Goal: Understand process/instructions: Learn about a topic

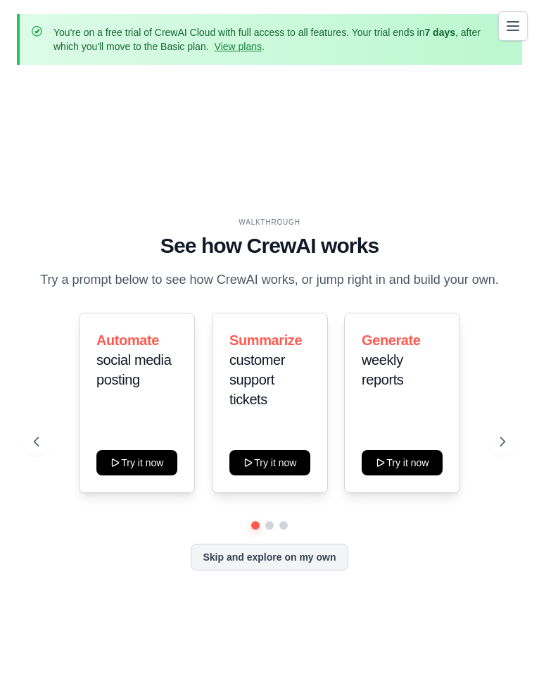
click at [425, 125] on div "WALKTHROUGH See how [PERSON_NAME] works Try a prompt below to see how [PERSON_N…" at bounding box center [269, 405] width 505 height 658
click at [448, 134] on div "WALKTHROUGH See how [PERSON_NAME] works Try a prompt below to see how [PERSON_N…" at bounding box center [269, 405] width 505 height 658
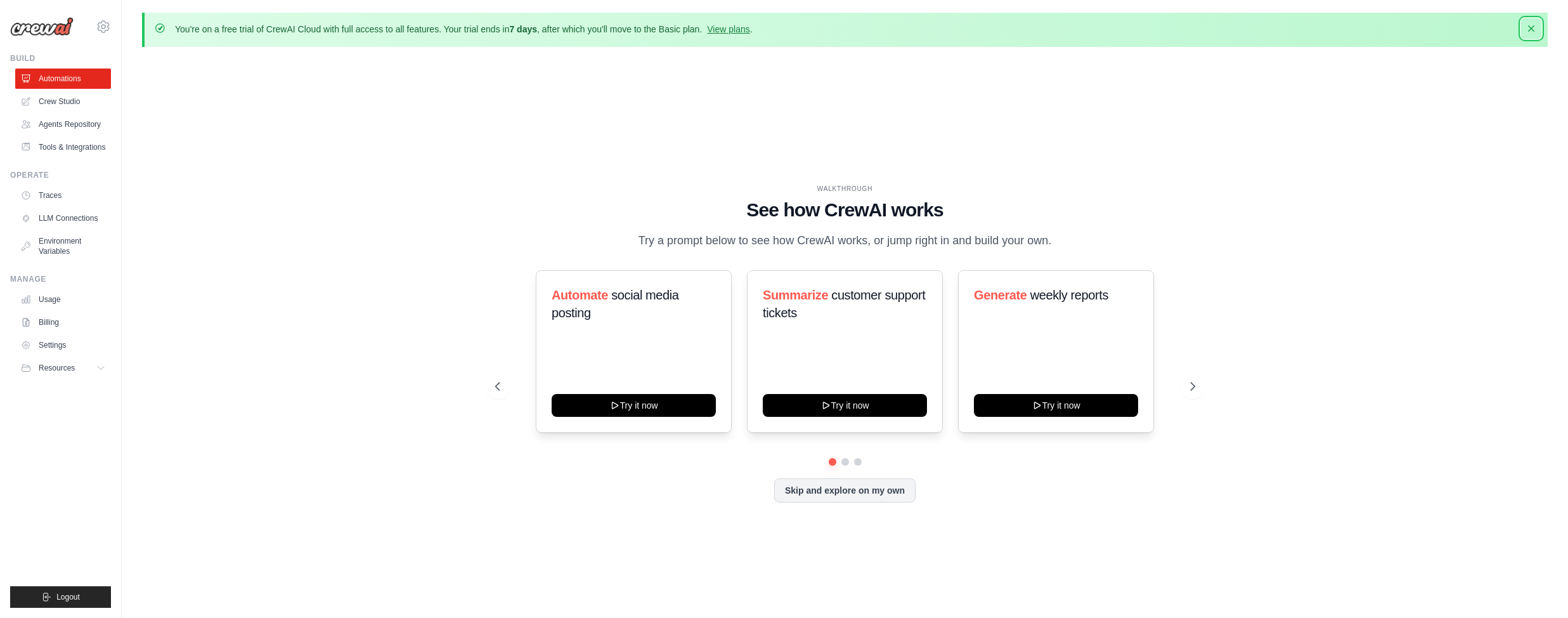
click at [485, 32] on button "Dismiss" at bounding box center [1531, 28] width 21 height 21
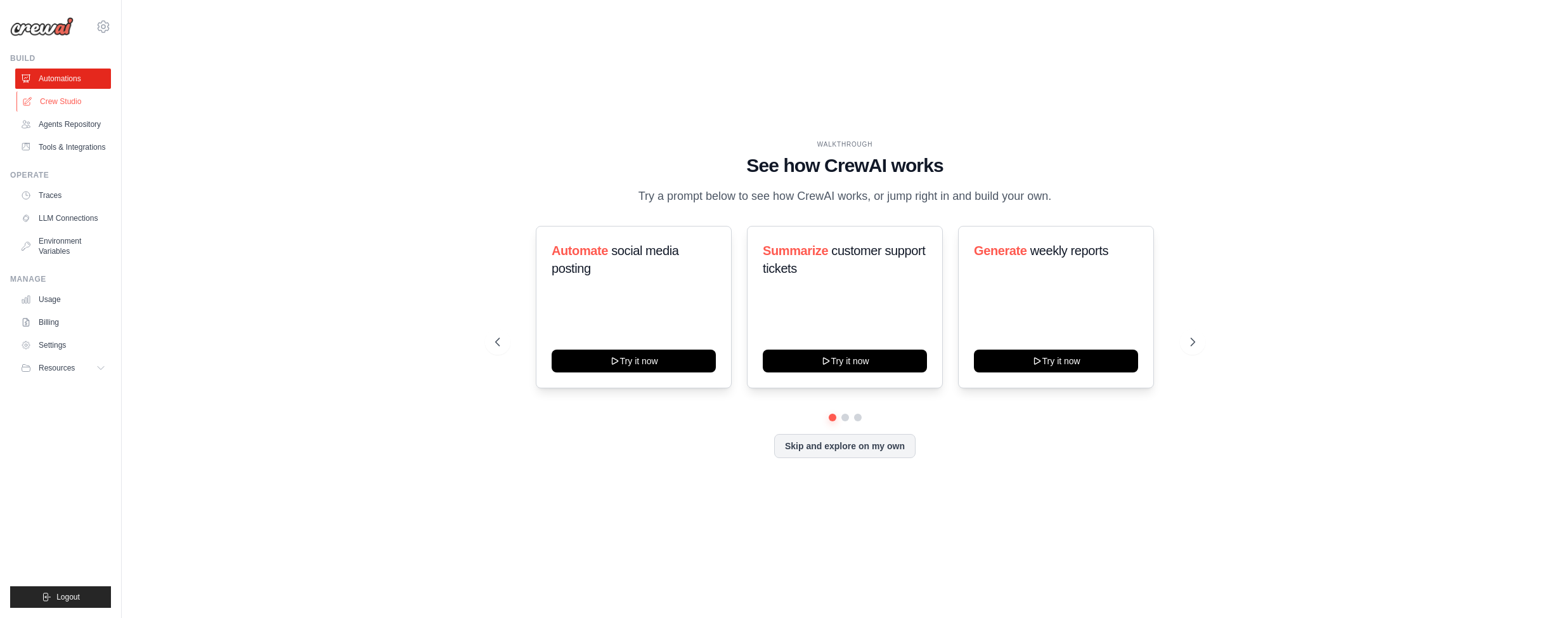
click at [53, 95] on link "Crew Studio" at bounding box center [64, 101] width 95 height 21
